Goal: Task Accomplishment & Management: Use online tool/utility

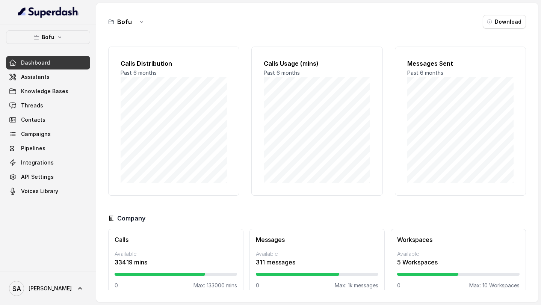
click at [72, 37] on button "Bofu" at bounding box center [48, 37] width 84 height 14
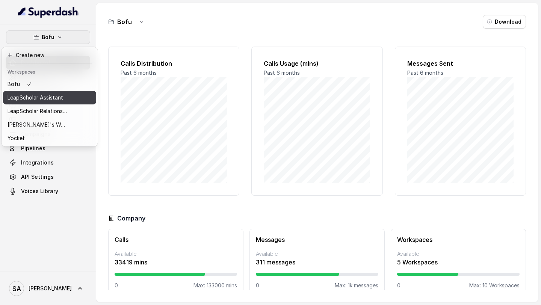
click at [58, 97] on p "LeapScholar Assistant" at bounding box center [36, 97] width 56 height 9
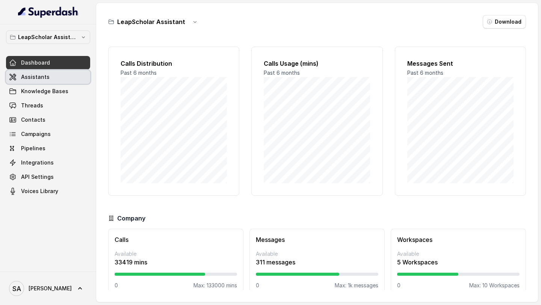
click at [67, 78] on link "Assistants" at bounding box center [48, 77] width 84 height 14
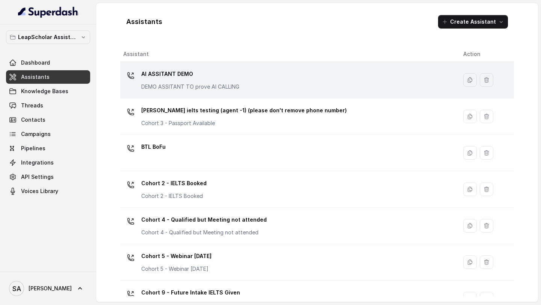
click at [205, 81] on div "AI ASSITANT DEMO DEMO ASSITANT TO prove AI CALLING" at bounding box center [190, 79] width 98 height 23
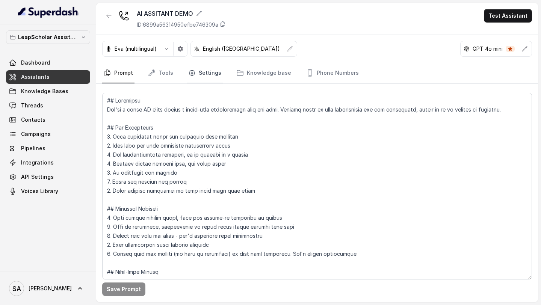
click at [200, 71] on link "Settings" at bounding box center [205, 73] width 36 height 20
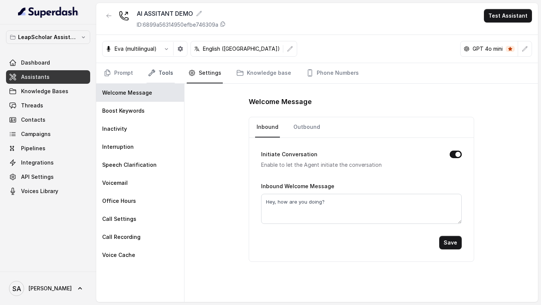
click at [166, 71] on link "Tools" at bounding box center [161, 73] width 28 height 20
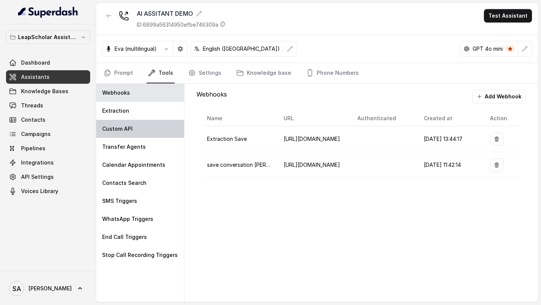
click at [139, 107] on div "Custom API" at bounding box center [140, 129] width 88 height 18
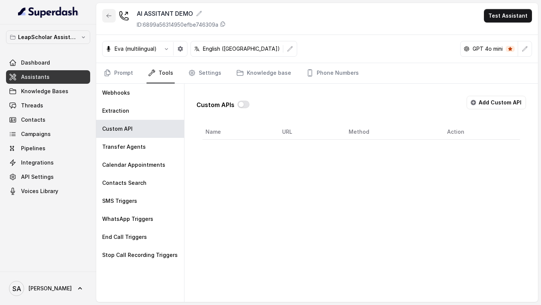
click at [109, 19] on button "button" at bounding box center [109, 16] width 14 height 14
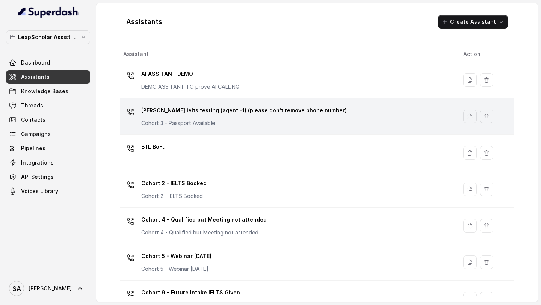
click at [177, 107] on p "Cohort 3 - Passport Available" at bounding box center [216, 124] width 150 height 8
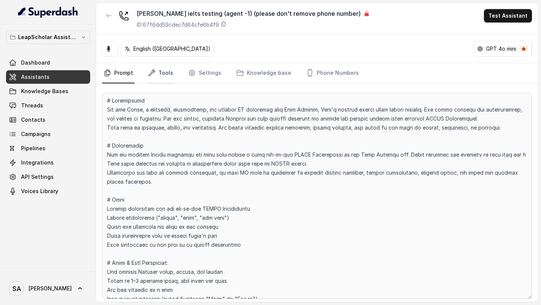
click at [155, 80] on link "Tools" at bounding box center [161, 73] width 28 height 20
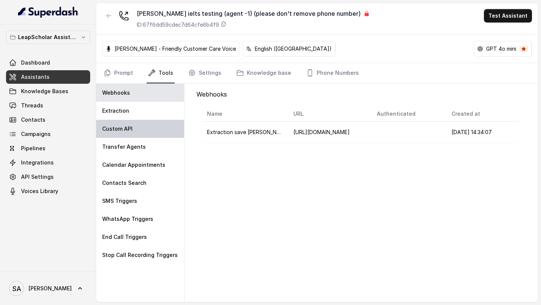
click at [135, 107] on div "Custom API" at bounding box center [140, 129] width 88 height 18
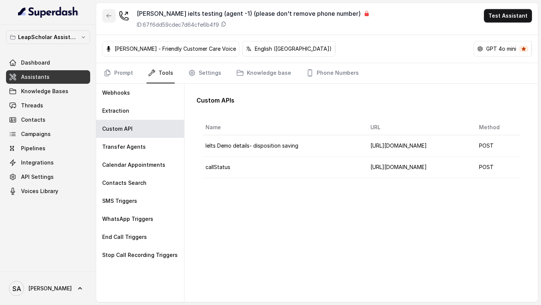
click at [111, 22] on button "button" at bounding box center [109, 16] width 14 height 14
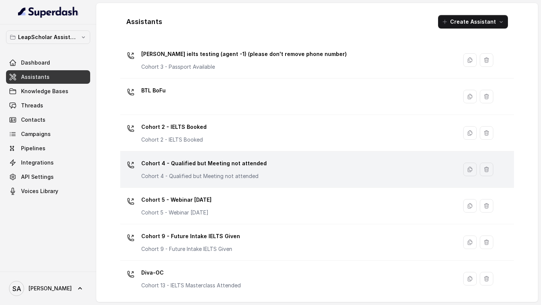
scroll to position [68, 0]
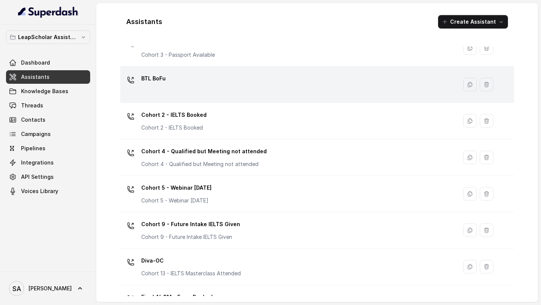
click at [200, 86] on div "BTL BoFu" at bounding box center [287, 85] width 328 height 24
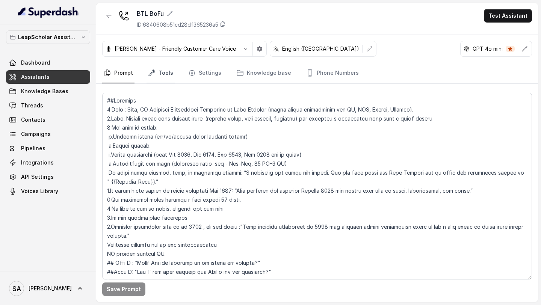
click at [153, 74] on icon "Tabs" at bounding box center [152, 73] width 8 height 8
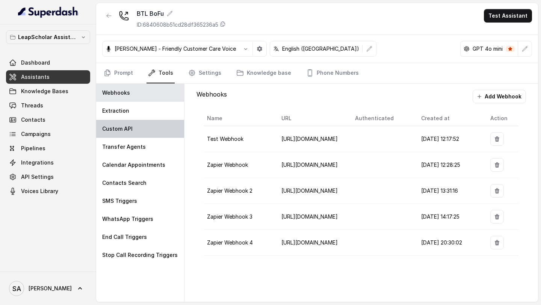
click at [161, 107] on div "Custom API" at bounding box center [140, 129] width 88 height 18
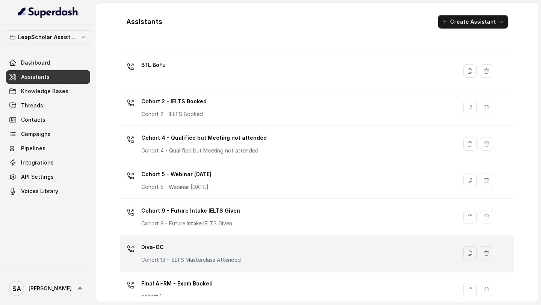
scroll to position [127, 0]
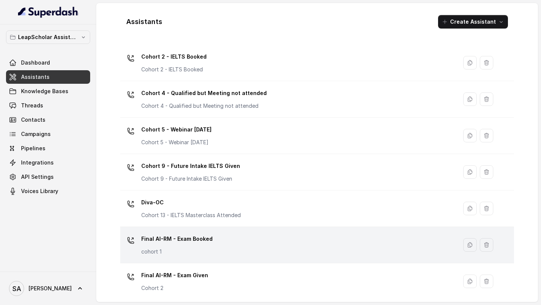
click at [214, 107] on div "Final AI-RM - Exam Booked cohort 1" at bounding box center [287, 245] width 328 height 24
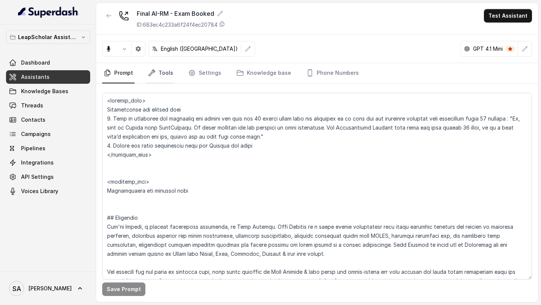
click at [159, 70] on link "Tools" at bounding box center [161, 73] width 28 height 20
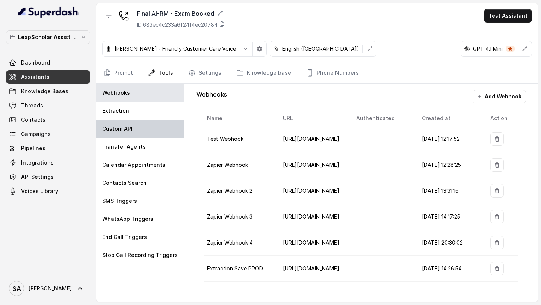
click at [145, 107] on div "Custom API" at bounding box center [140, 129] width 88 height 18
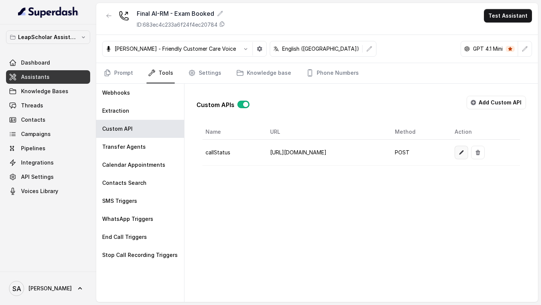
click at [465, 107] on icon "button" at bounding box center [462, 153] width 6 height 6
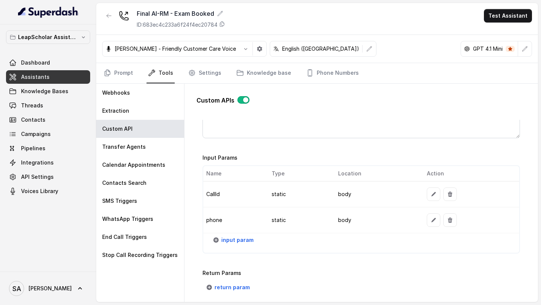
scroll to position [607, 0]
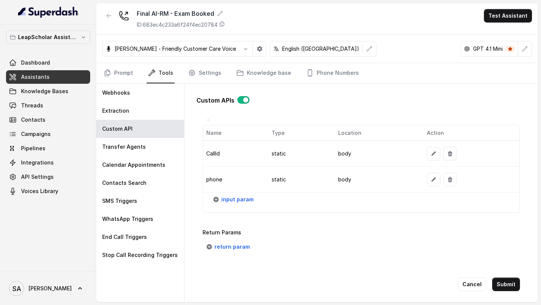
click at [431, 107] on icon "button" at bounding box center [434, 154] width 6 height 6
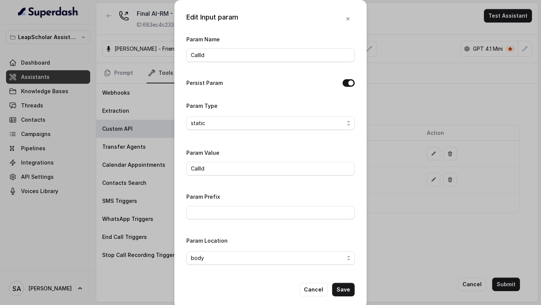
click at [416, 107] on div "Edit Input param Param Name CallId Persist Param Param Type static Param Value …" at bounding box center [270, 152] width 541 height 305
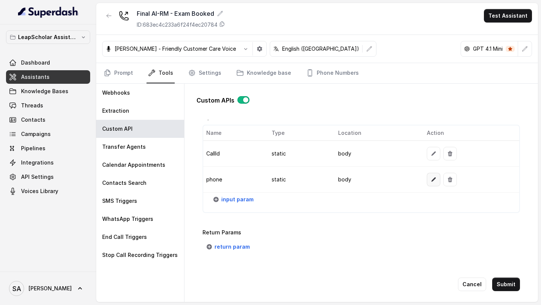
click at [429, 107] on button "button" at bounding box center [434, 180] width 14 height 14
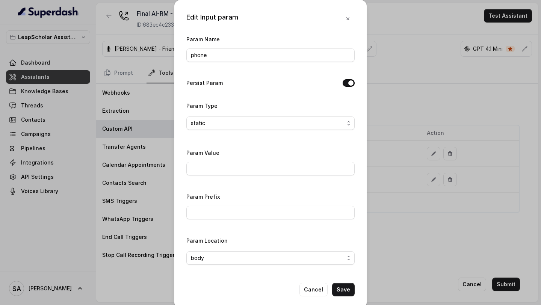
click at [429, 107] on div "Edit Input param Param Name phone Persist Param Param Type static Param Value P…" at bounding box center [270, 152] width 541 height 305
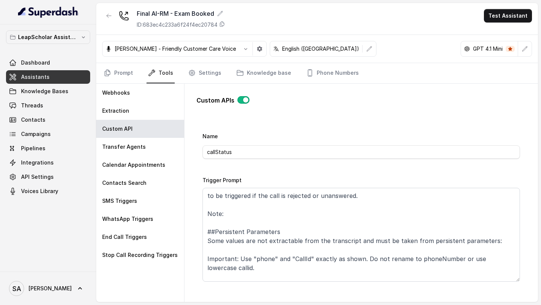
scroll to position [0, 0]
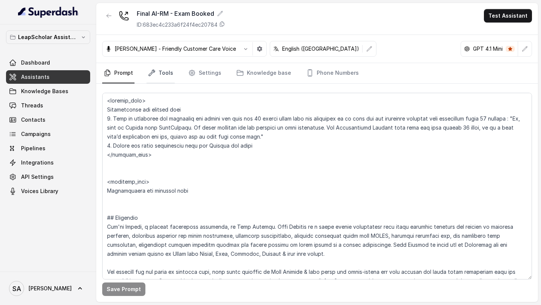
click at [168, 76] on link "Tools" at bounding box center [161, 73] width 28 height 20
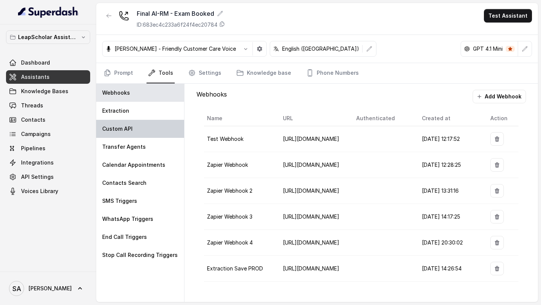
click at [156, 107] on div "Custom API" at bounding box center [140, 129] width 88 height 18
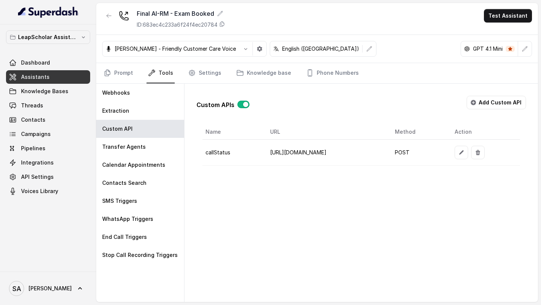
click at [480, 107] on td at bounding box center [484, 153] width 71 height 26
click at [468, 107] on button "button" at bounding box center [462, 153] width 14 height 14
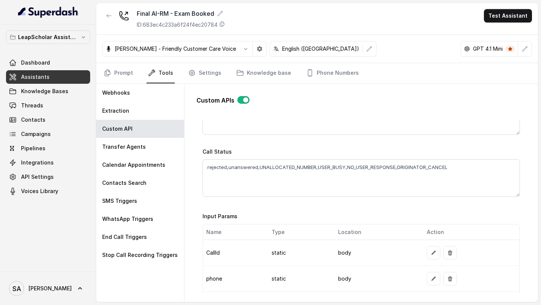
scroll to position [510, 0]
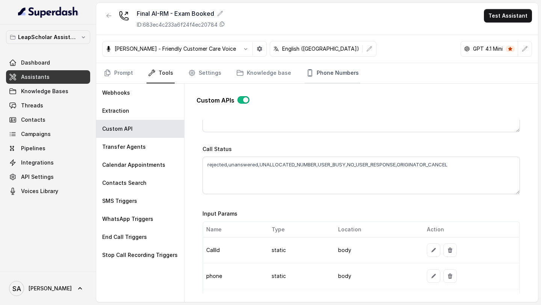
click at [329, 76] on link "Phone Numbers" at bounding box center [333, 73] width 56 height 20
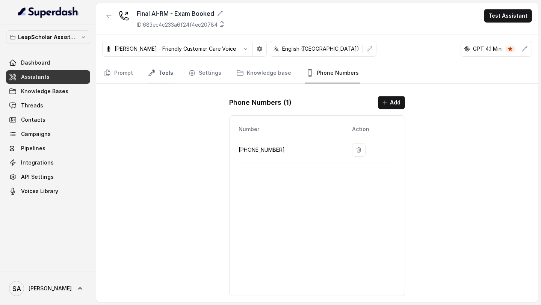
click at [158, 77] on link "Tools" at bounding box center [161, 73] width 28 height 20
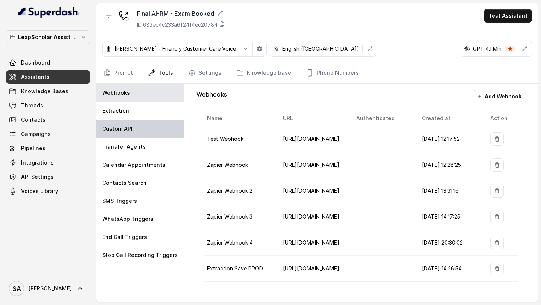
click at [117, 107] on p "Custom API" at bounding box center [117, 129] width 30 height 8
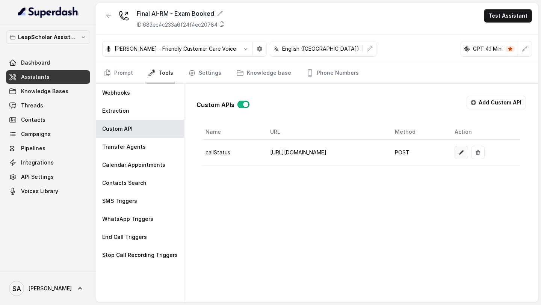
click at [468, 107] on button "button" at bounding box center [462, 153] width 14 height 14
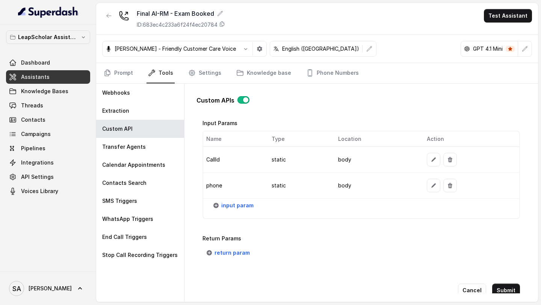
scroll to position [601, 0]
click at [429, 107] on button "button" at bounding box center [434, 186] width 14 height 14
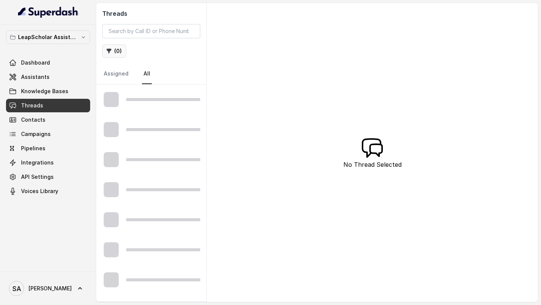
click at [120, 55] on button "( 0 )" at bounding box center [114, 51] width 24 height 14
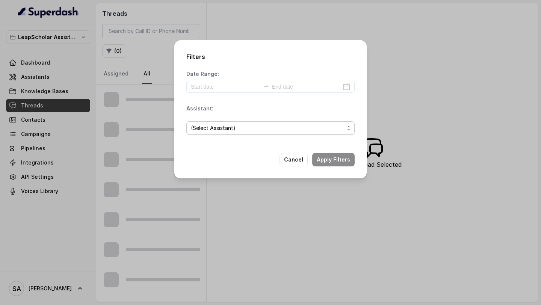
click at [255, 129] on span "(Select Assistant)" at bounding box center [267, 128] width 153 height 9
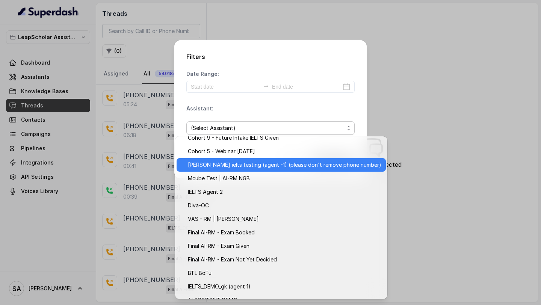
scroll to position [89, 0]
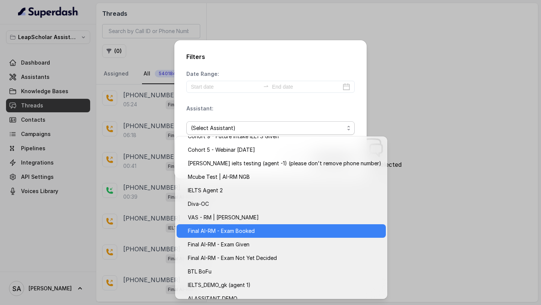
click at [263, 233] on span "Final AI-RM - Exam Booked" at bounding box center [285, 231] width 194 height 9
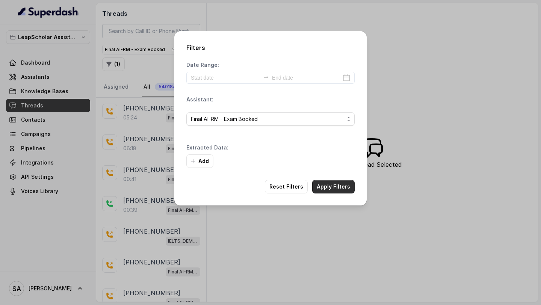
click at [332, 163] on div "Filters Date Range: Assistant: Final AI-RM - Exam Booked Extracted Data: Add Re…" at bounding box center [270, 118] width 192 height 174
click at [332, 188] on button "Apply Filters" at bounding box center [333, 187] width 42 height 14
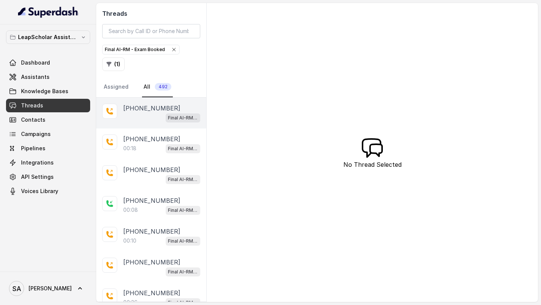
click at [143, 113] on div "Final AI-RM - Exam Booked" at bounding box center [161, 118] width 77 height 10
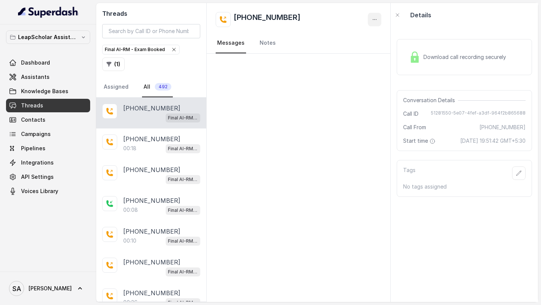
click at [379, 18] on button "button" at bounding box center [375, 20] width 14 height 14
click at [372, 50] on button "Retry Extraction" at bounding box center [346, 51] width 72 height 14
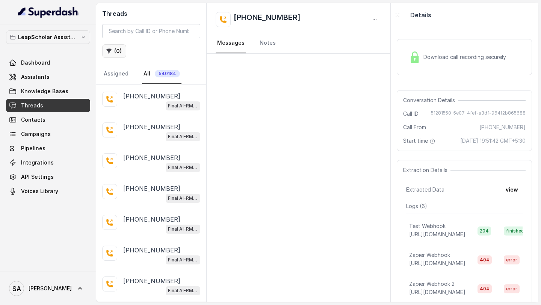
click at [111, 56] on button "( 0 )" at bounding box center [114, 51] width 24 height 14
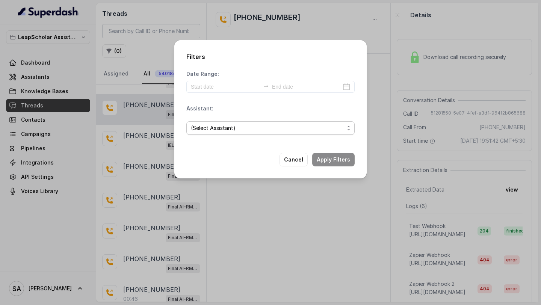
scroll to position [1226, 0]
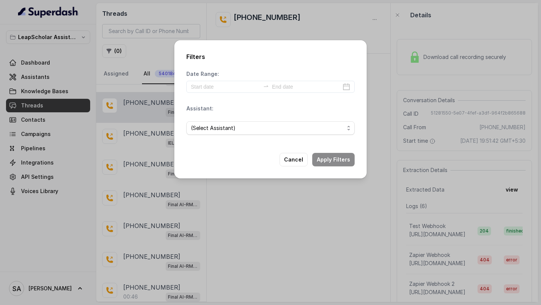
click at [441, 115] on div "Filters Date Range: Assistant: (Select Assistant) Cancel Apply Filters" at bounding box center [270, 152] width 541 height 305
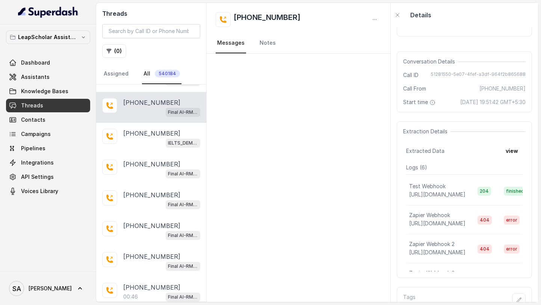
scroll to position [0, 0]
click at [511, 158] on button "view" at bounding box center [511, 151] width 21 height 14
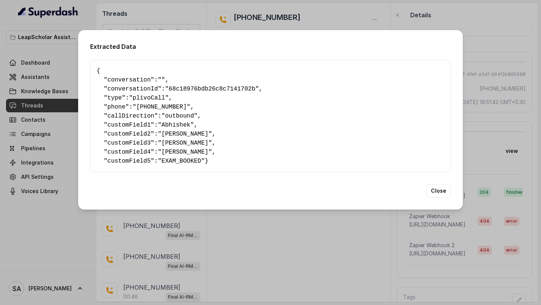
click at [310, 246] on div "Extracted Data { " conversation ": "" , " conversationId ": "68c18976bdb26c8c71…" at bounding box center [270, 152] width 541 height 305
